Goal: Information Seeking & Learning: Learn about a topic

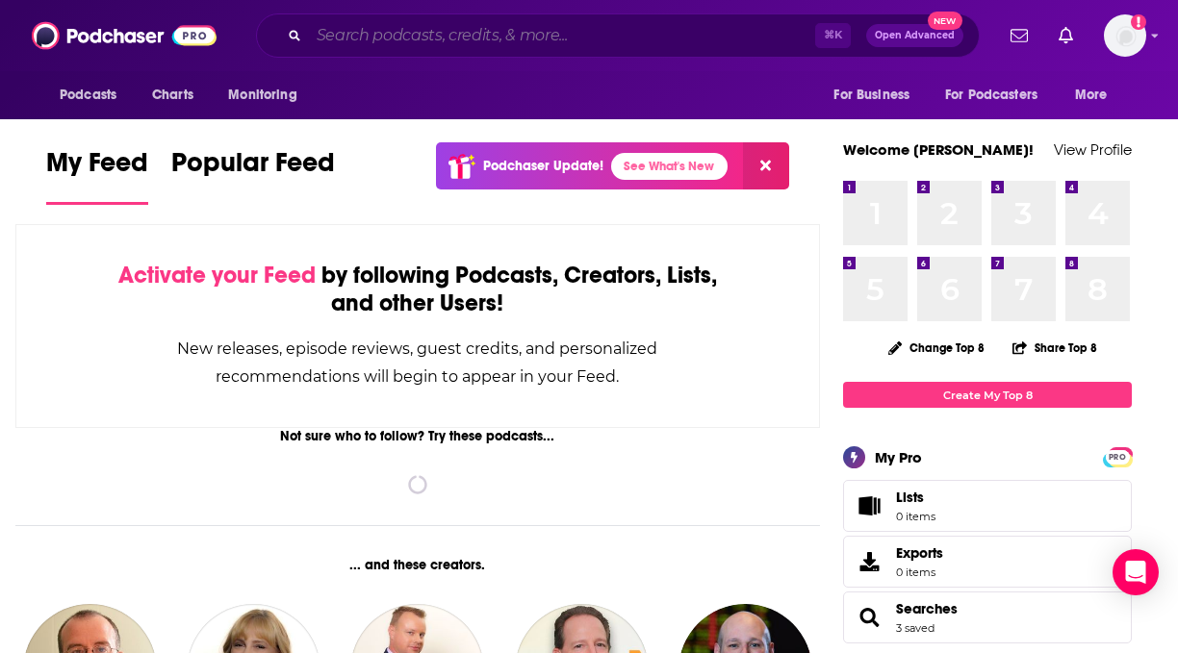
click at [493, 40] on input "Search podcasts, credits, & more..." at bounding box center [562, 35] width 506 height 31
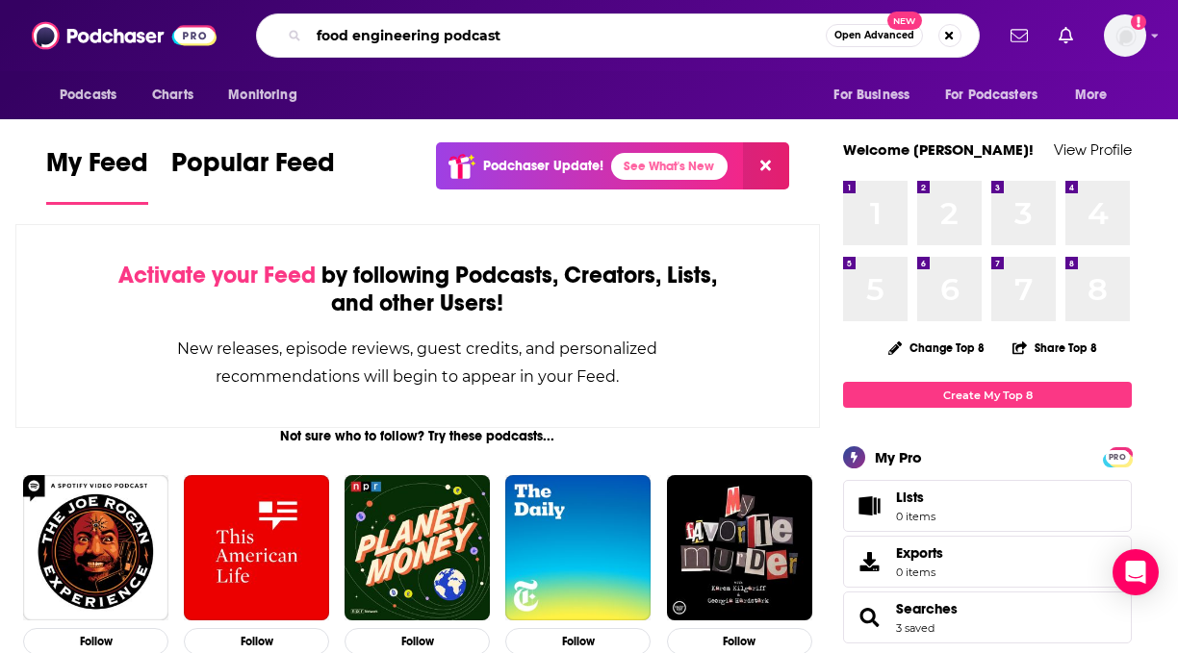
type input "food engineering podcast"
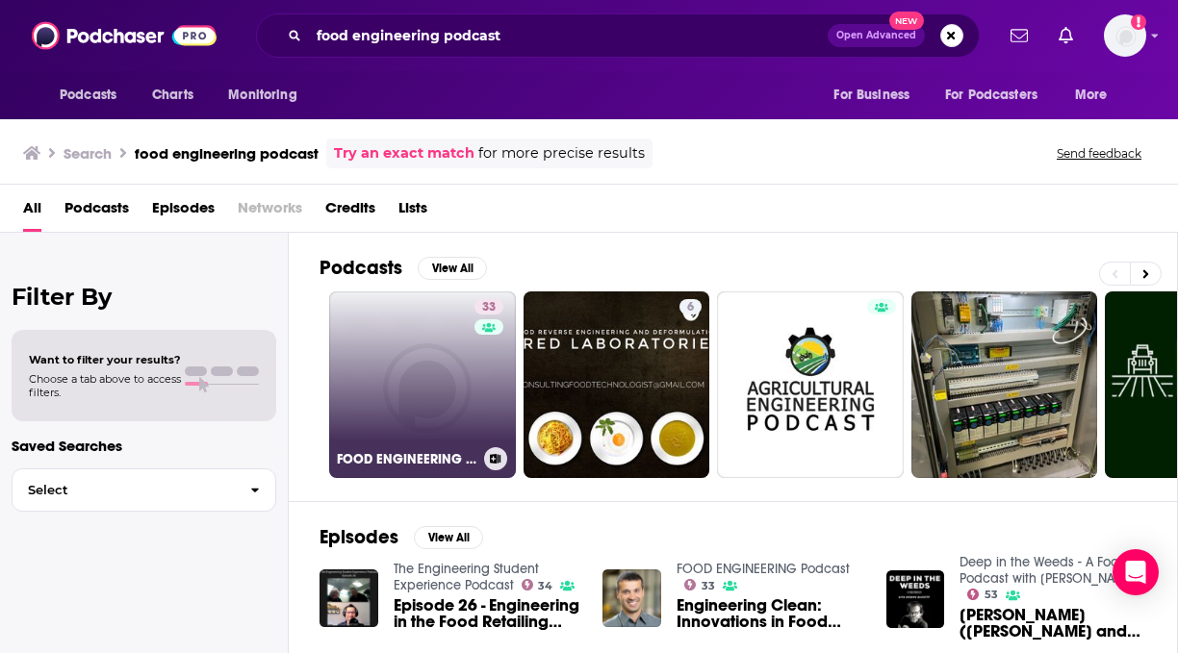
click at [418, 396] on link "33 FOOD ENGINEERING Podcast" at bounding box center [422, 385] width 187 height 187
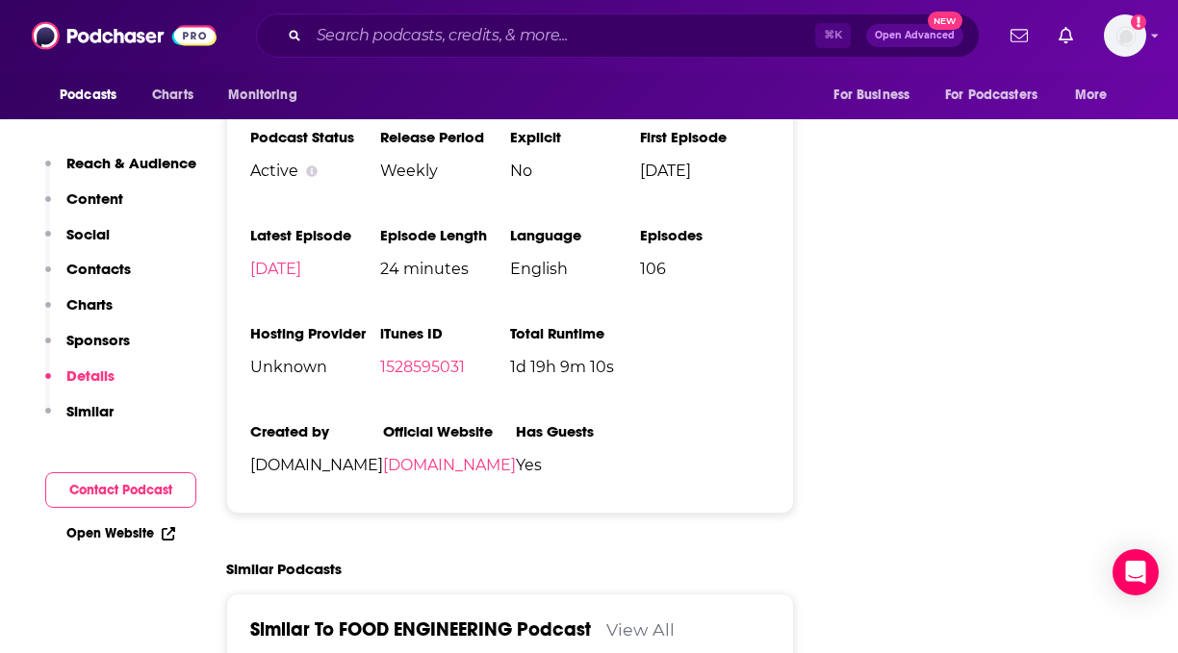
scroll to position [2402, 0]
